Goal: Check status: Check status

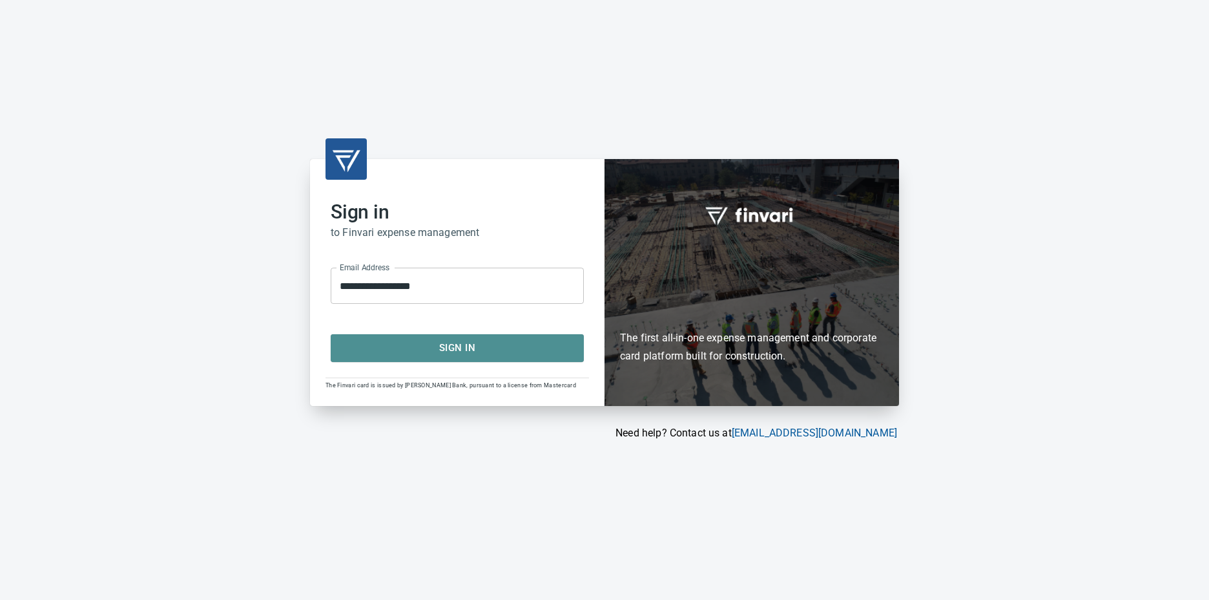
click at [455, 349] on span "Sign In" at bounding box center [457, 347] width 225 height 17
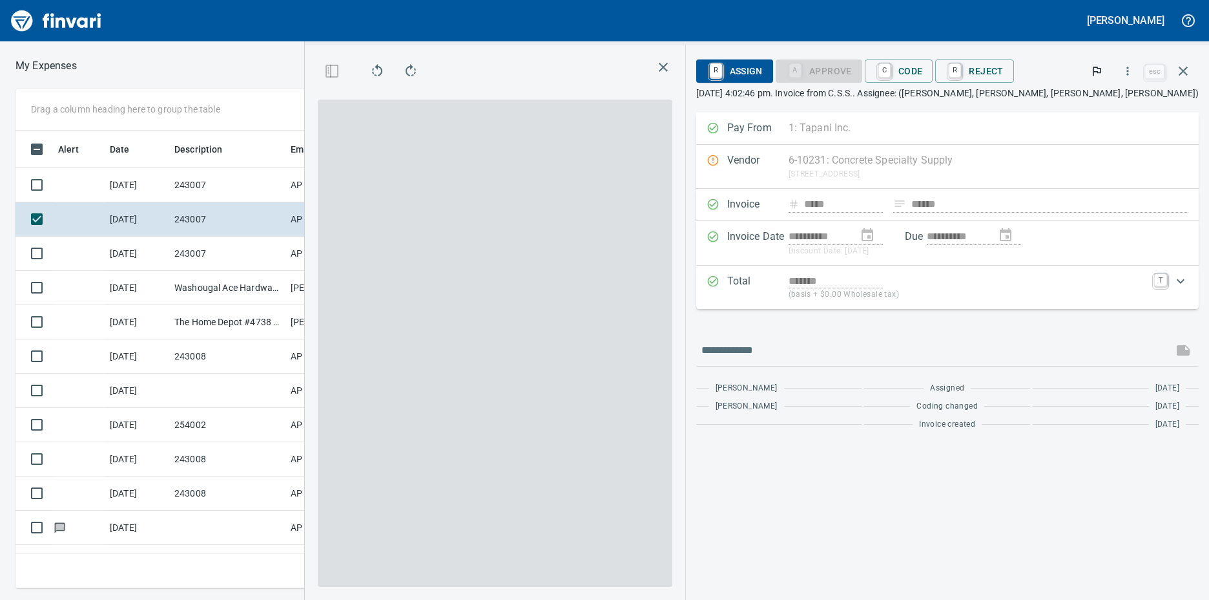
scroll to position [1, 1]
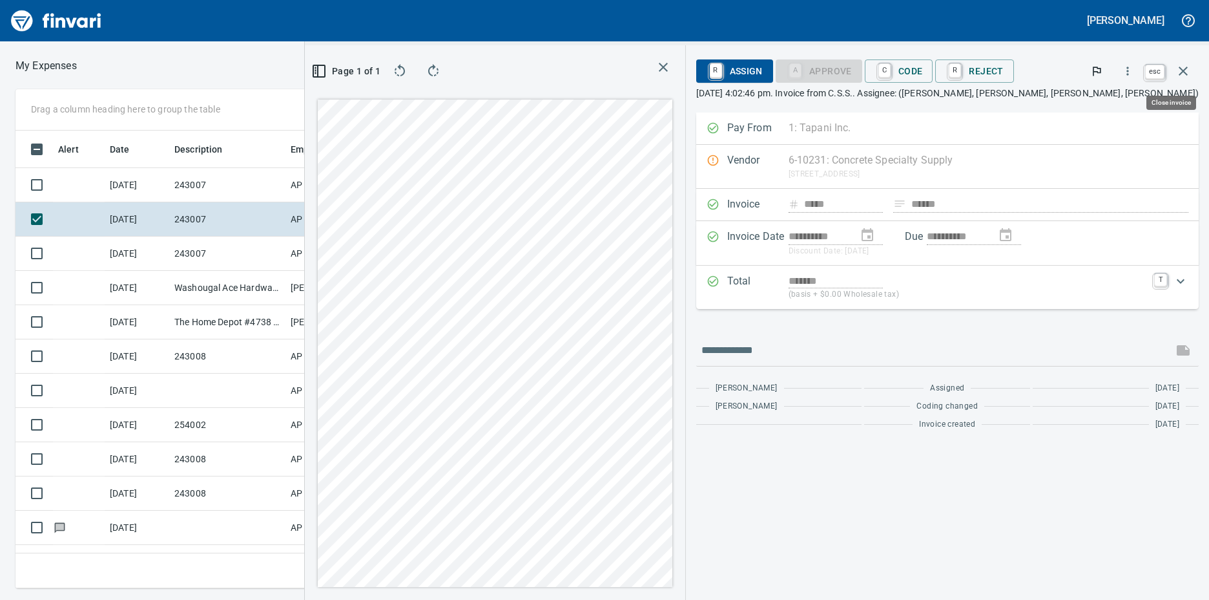
click at [1187, 74] on icon "button" at bounding box center [1183, 71] width 9 height 9
